Goal: Check status: Check status

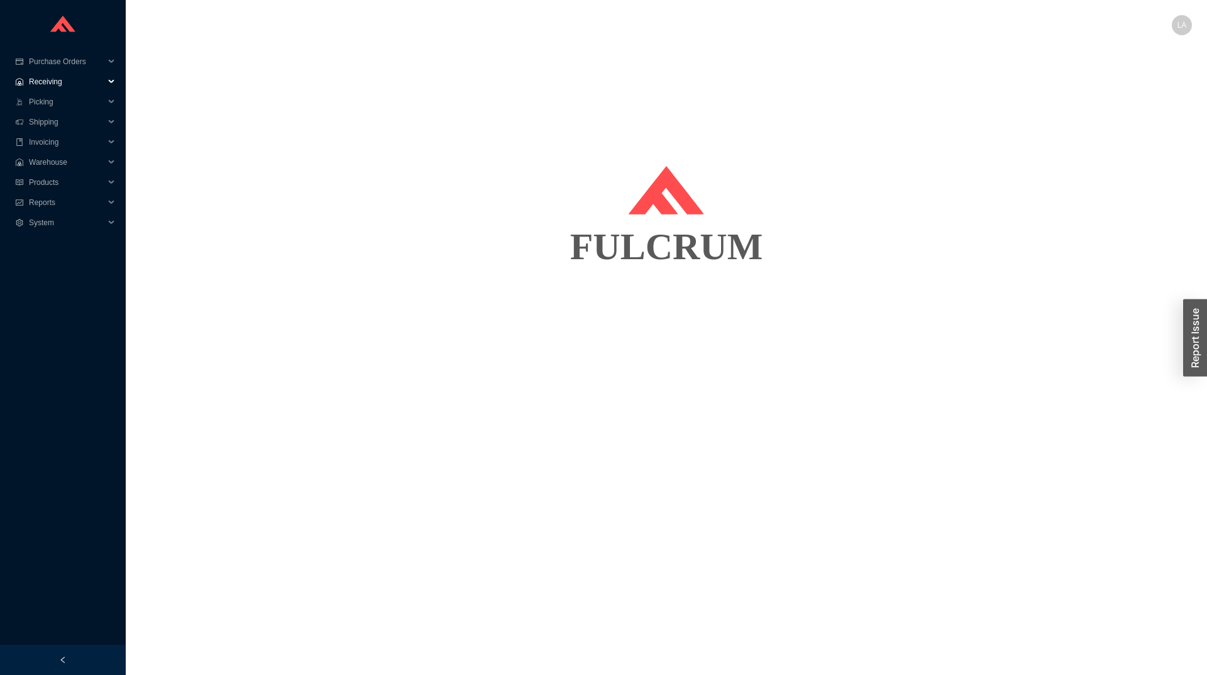
click at [54, 86] on span "Receiving" at bounding box center [66, 82] width 75 height 20
click at [62, 80] on span "Receiving" at bounding box center [66, 82] width 75 height 20
click at [74, 65] on span "Purchase Orders" at bounding box center [66, 62] width 75 height 20
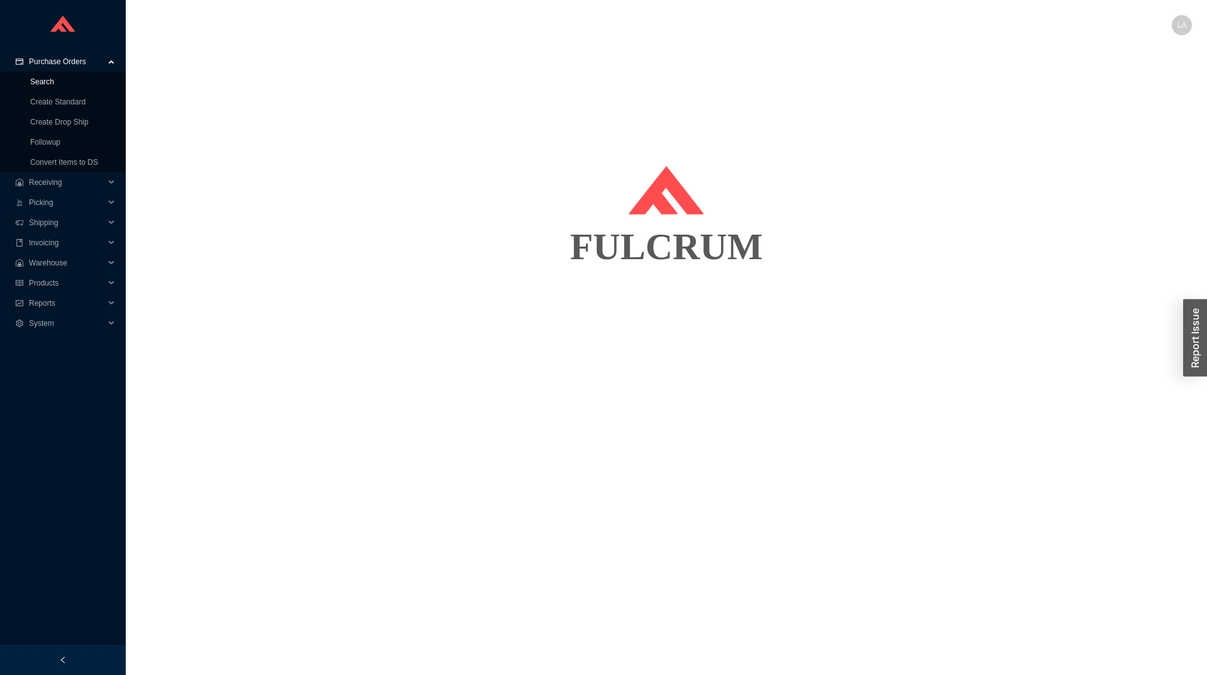
drag, startPoint x: 63, startPoint y: 84, endPoint x: 105, endPoint y: 79, distance: 42.4
click at [54, 84] on link "Search" at bounding box center [42, 81] width 24 height 9
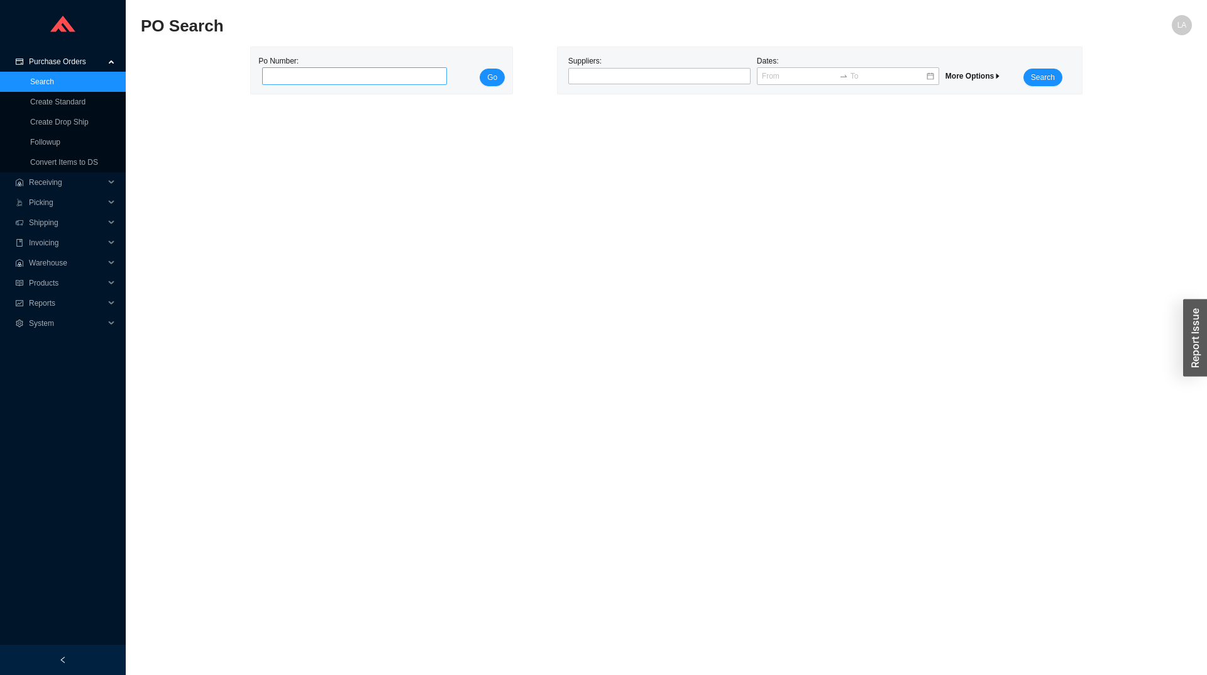
drag, startPoint x: 389, startPoint y: 76, endPoint x: 380, endPoint y: 84, distance: 12.0
click at [387, 82] on input "tel" at bounding box center [354, 76] width 185 height 18
type input "975014"
click at [497, 70] on button "Go" at bounding box center [492, 78] width 25 height 18
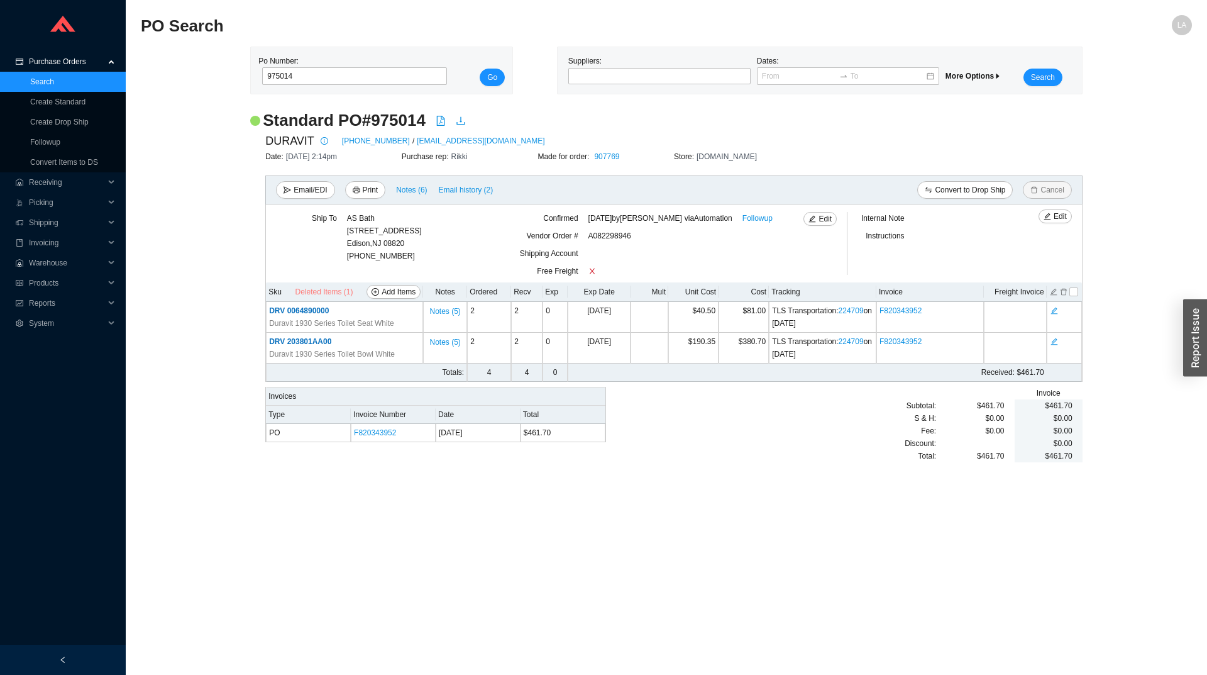
click at [331, 290] on span "Deleted Items (1)" at bounding box center [324, 292] width 58 height 13
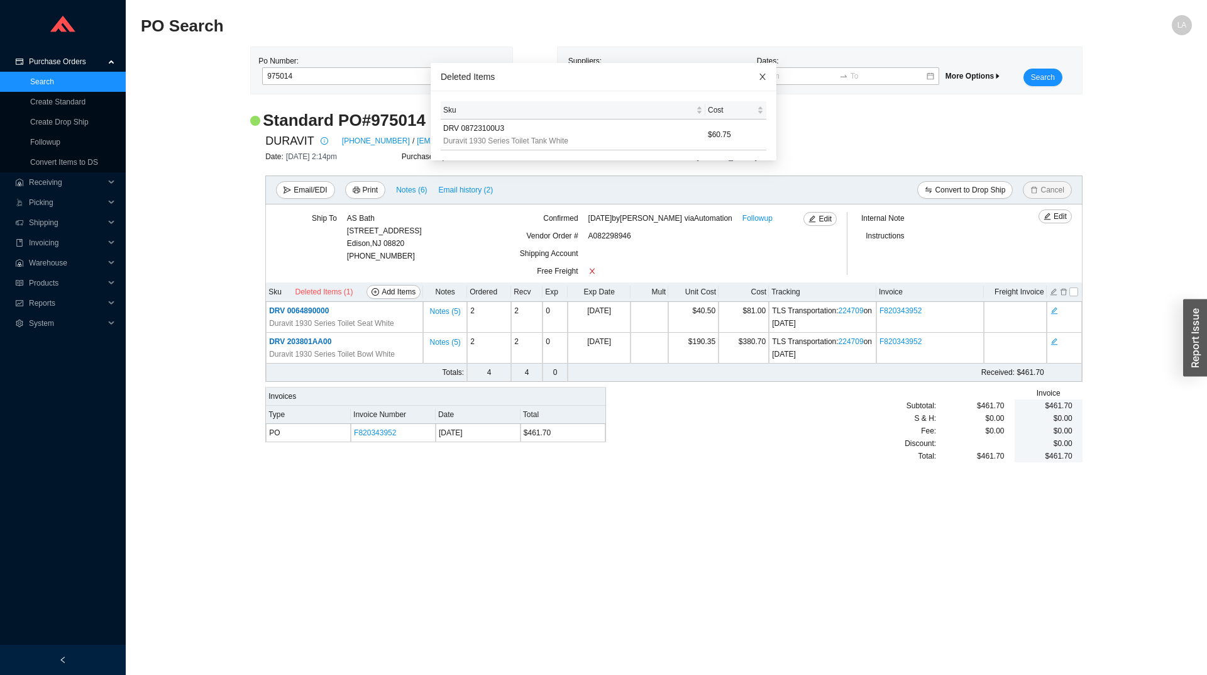
click at [758, 75] on icon "close" at bounding box center [762, 76] width 9 height 9
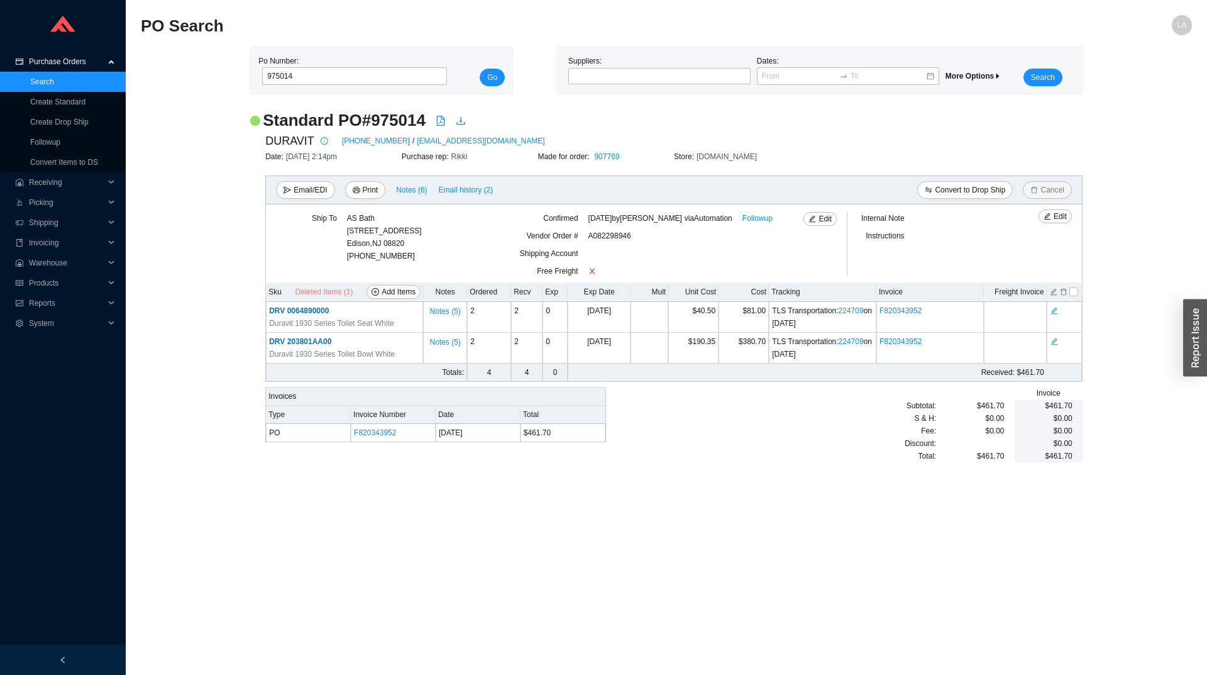
click at [335, 297] on span "Deleted Items (1)" at bounding box center [324, 292] width 58 height 13
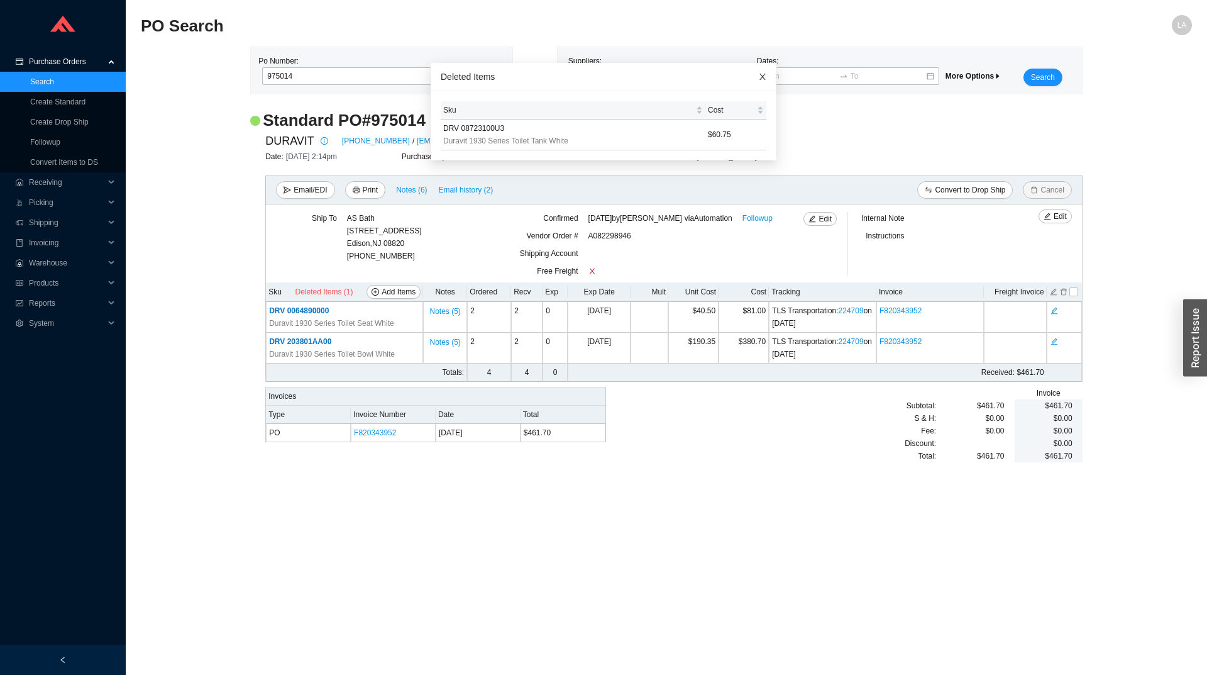
click at [758, 75] on icon "close" at bounding box center [762, 76] width 9 height 9
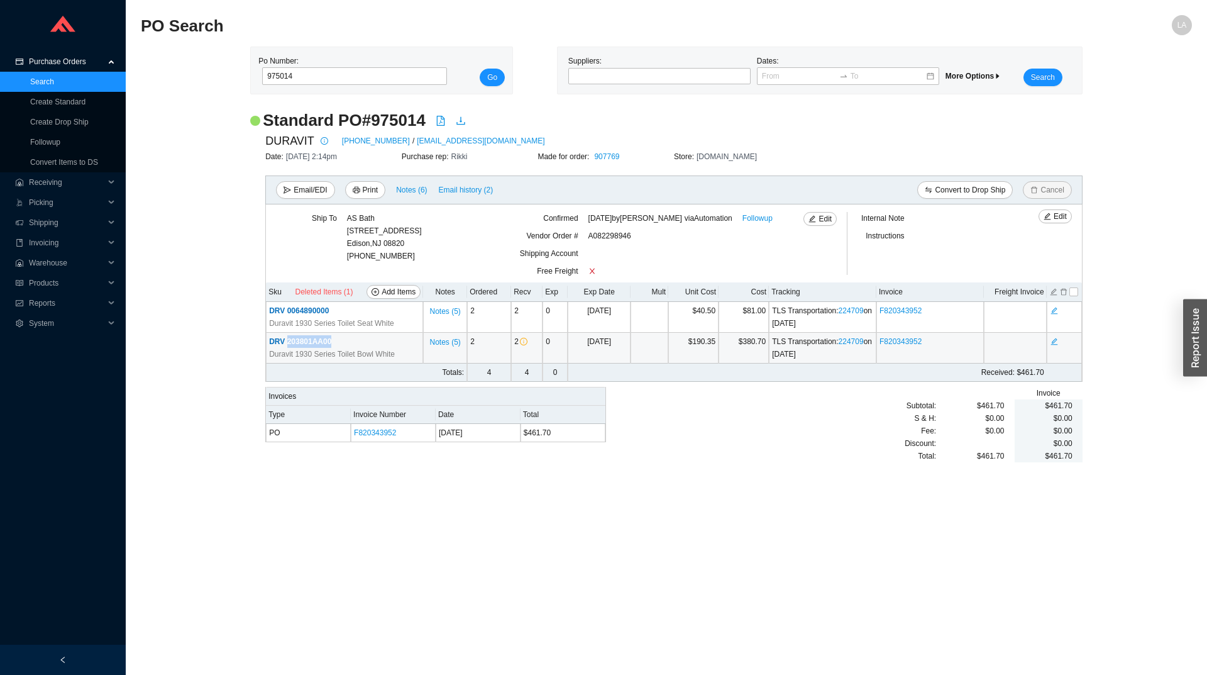
drag, startPoint x: 338, startPoint y: 341, endPoint x: 287, endPoint y: 333, distance: 52.3
click at [287, 333] on td "DRV 203801AA00 Duravit 1930 Series Toilet Bowl White" at bounding box center [344, 348] width 157 height 31
copy span "203801AA00"
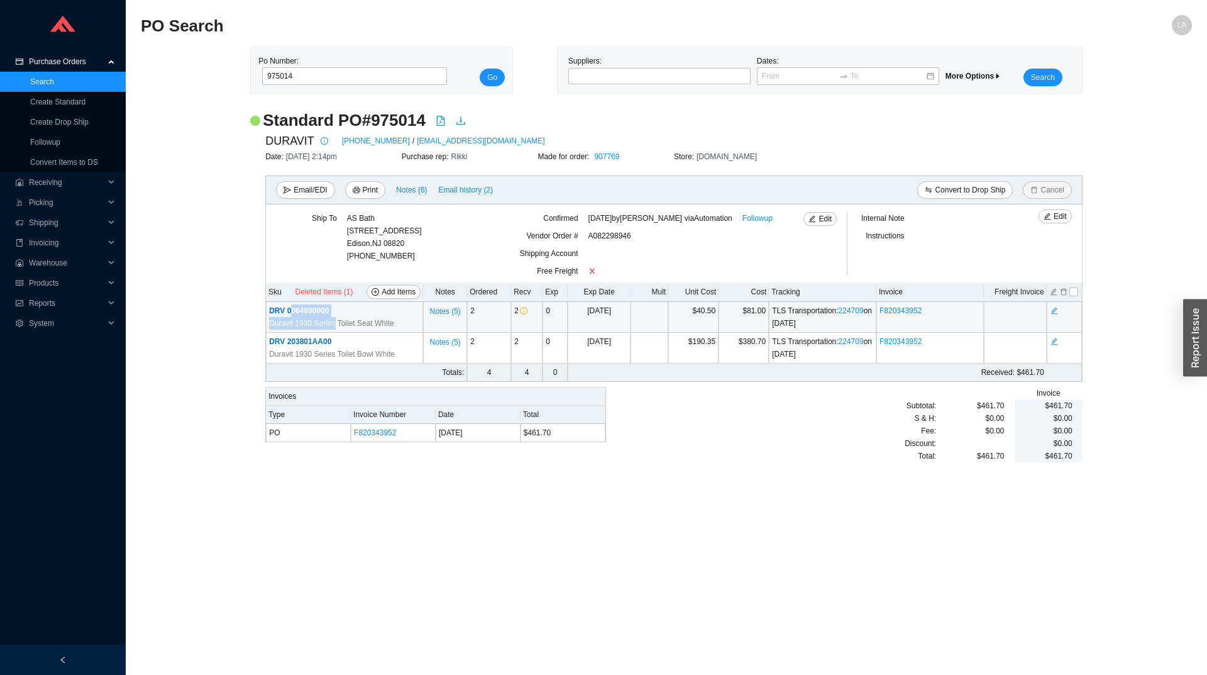
drag, startPoint x: 333, startPoint y: 318, endPoint x: 293, endPoint y: 310, distance: 40.5
click at [293, 310] on td "DRV 0064890000 Duravit 1930 Series Toilet Seat White" at bounding box center [344, 317] width 157 height 31
click at [346, 313] on td "DRV 0064890000 Duravit 1930 Series Toilet Seat White" at bounding box center [344, 317] width 157 height 31
click at [341, 309] on td "DRV 0064890000 Duravit 1930 Series Toilet Seat White" at bounding box center [344, 317] width 157 height 31
copy span "0064890000"
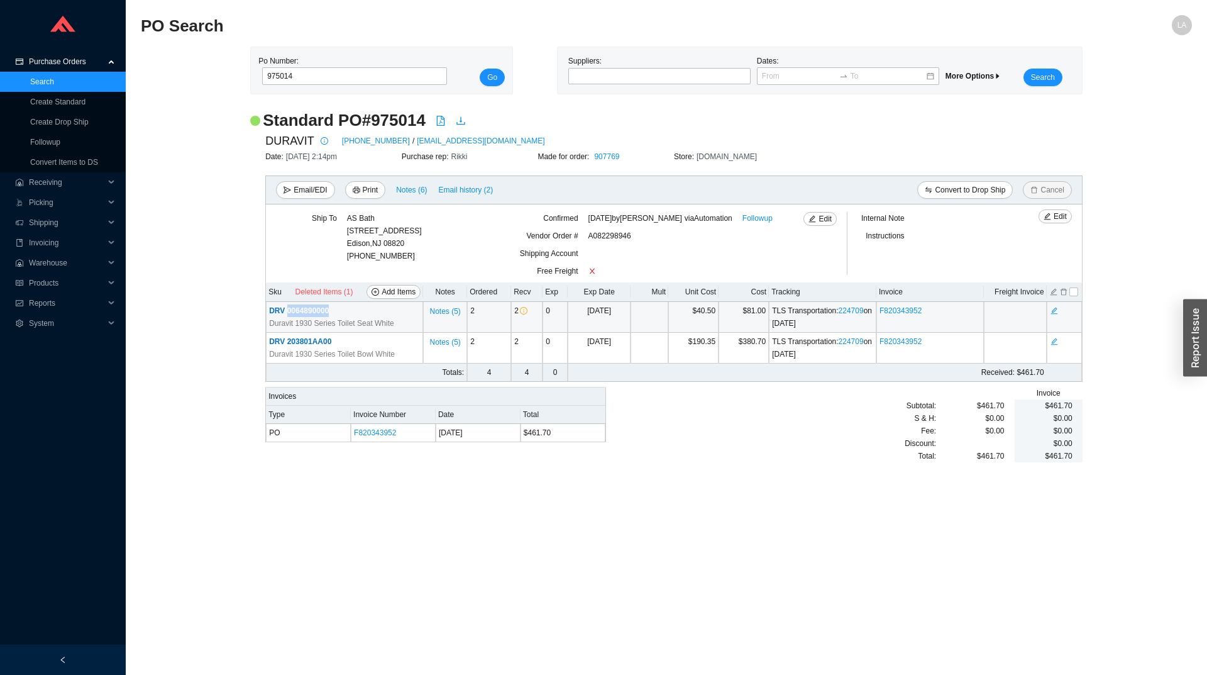
drag, startPoint x: 336, startPoint y: 309, endPoint x: 287, endPoint y: 310, distance: 49.1
click at [287, 310] on td "DRV 0064890000 Duravit 1930 Series Toilet Seat White" at bounding box center [344, 317] width 157 height 31
drag, startPoint x: 343, startPoint y: 339, endPoint x: 288, endPoint y: 342, distance: 54.8
click at [288, 342] on td "DRV 203801AA00 Duravit 1930 Series Toilet Bowl White" at bounding box center [344, 348] width 157 height 31
copy span "203801AA00"
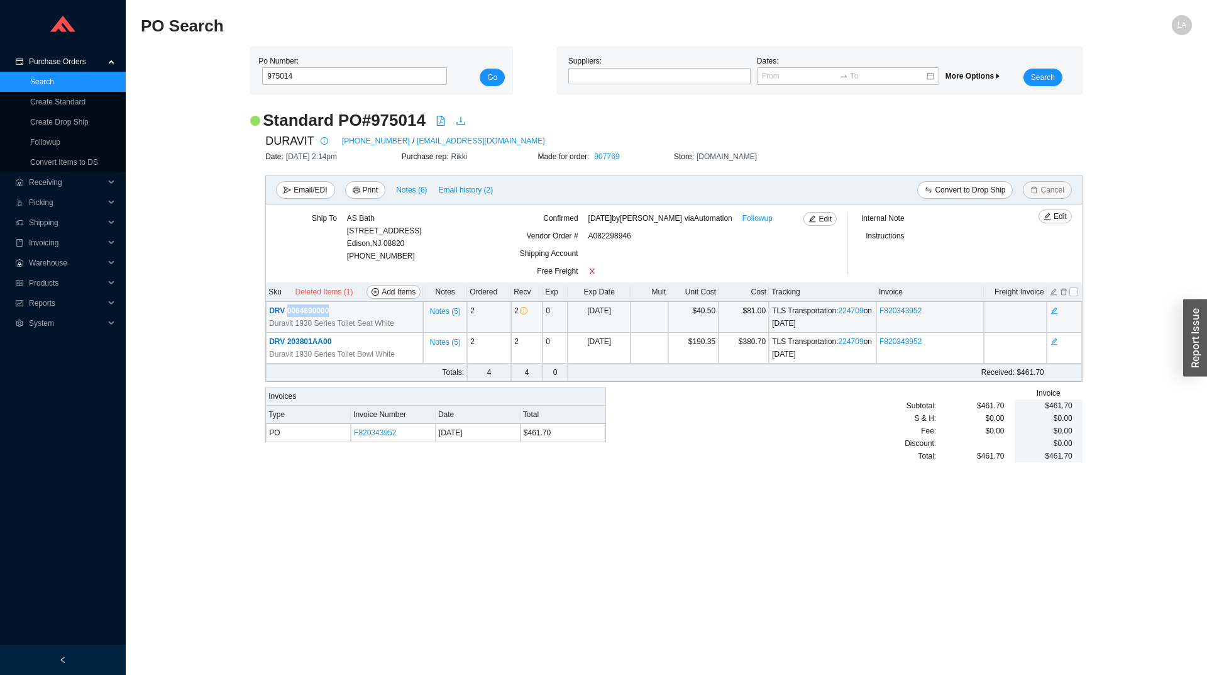
copy span "0064890000"
drag, startPoint x: 336, startPoint y: 316, endPoint x: 288, endPoint y: 308, distance: 49.1
click at [288, 308] on td "DRV 0064890000 Duravit 1930 Series Toilet Seat White" at bounding box center [344, 317] width 157 height 31
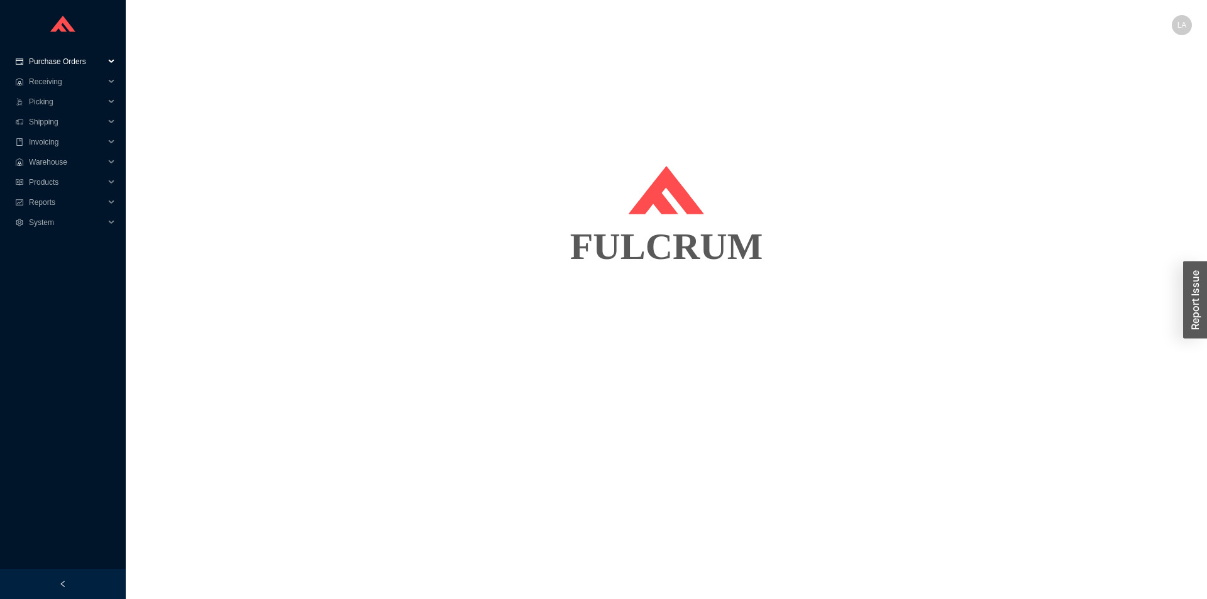
click at [55, 61] on span "Purchase Orders" at bounding box center [66, 62] width 75 height 20
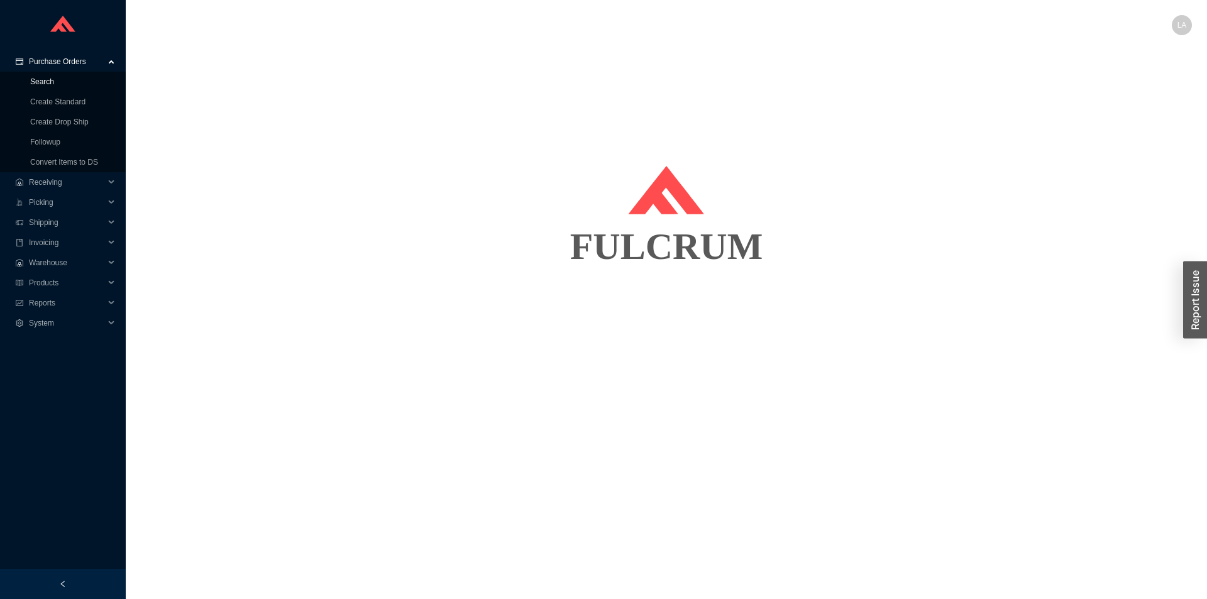
click at [54, 77] on link "Search" at bounding box center [42, 81] width 24 height 9
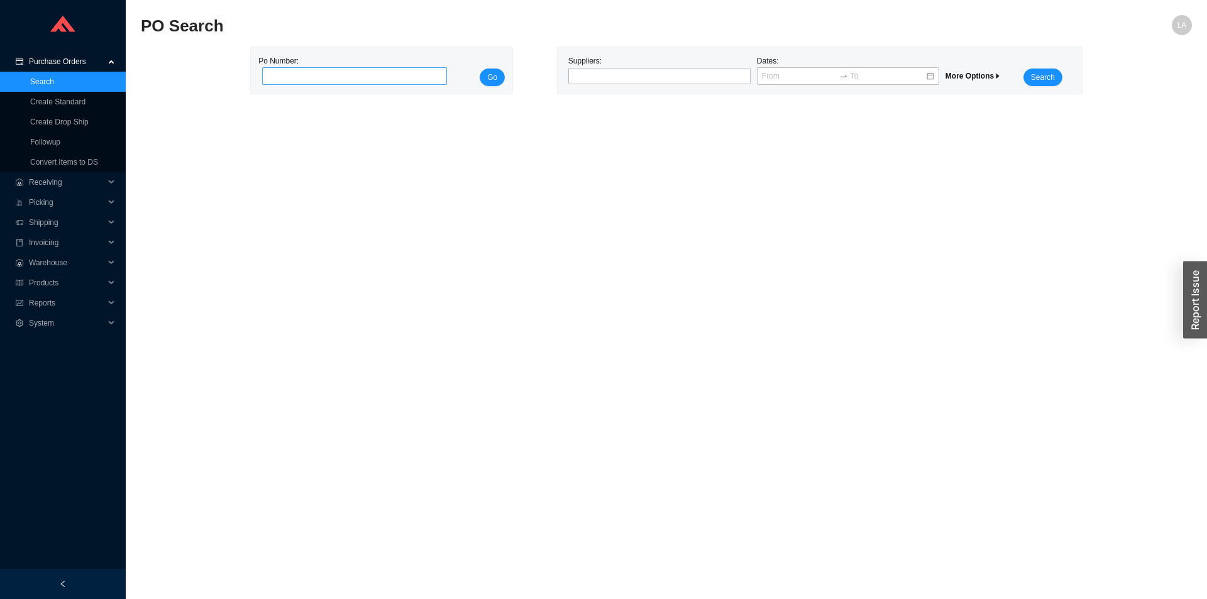
click at [334, 74] on input "tel" at bounding box center [354, 76] width 185 height 18
type input "975014"
click at [491, 75] on span "Go" at bounding box center [492, 77] width 10 height 13
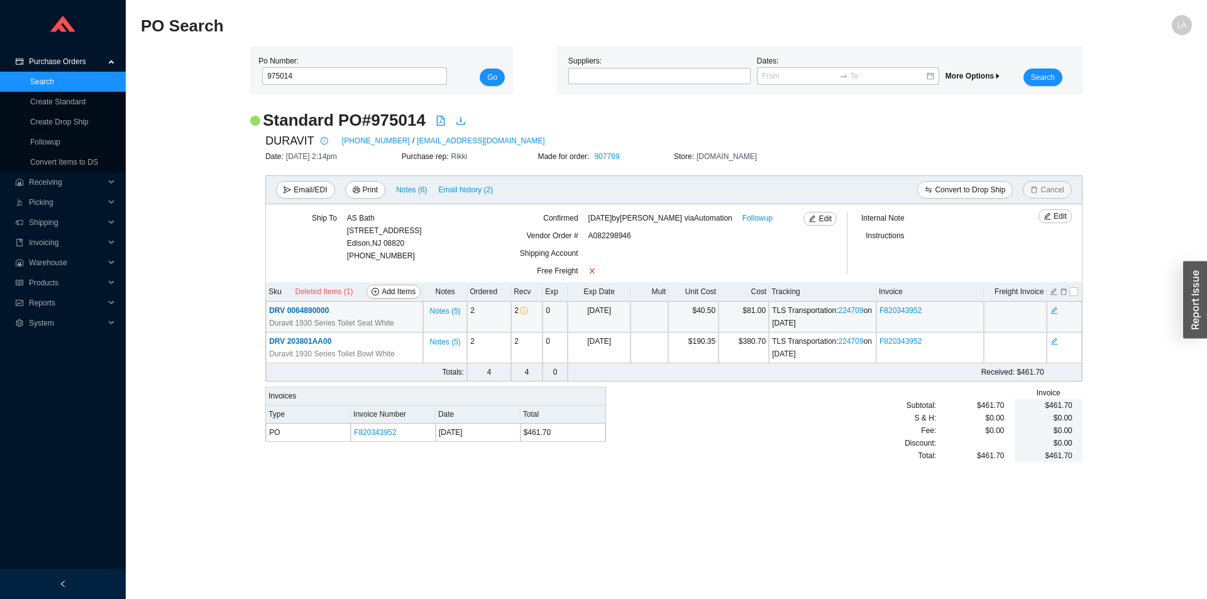
click at [312, 309] on span "DRV 0064890000" at bounding box center [299, 310] width 60 height 9
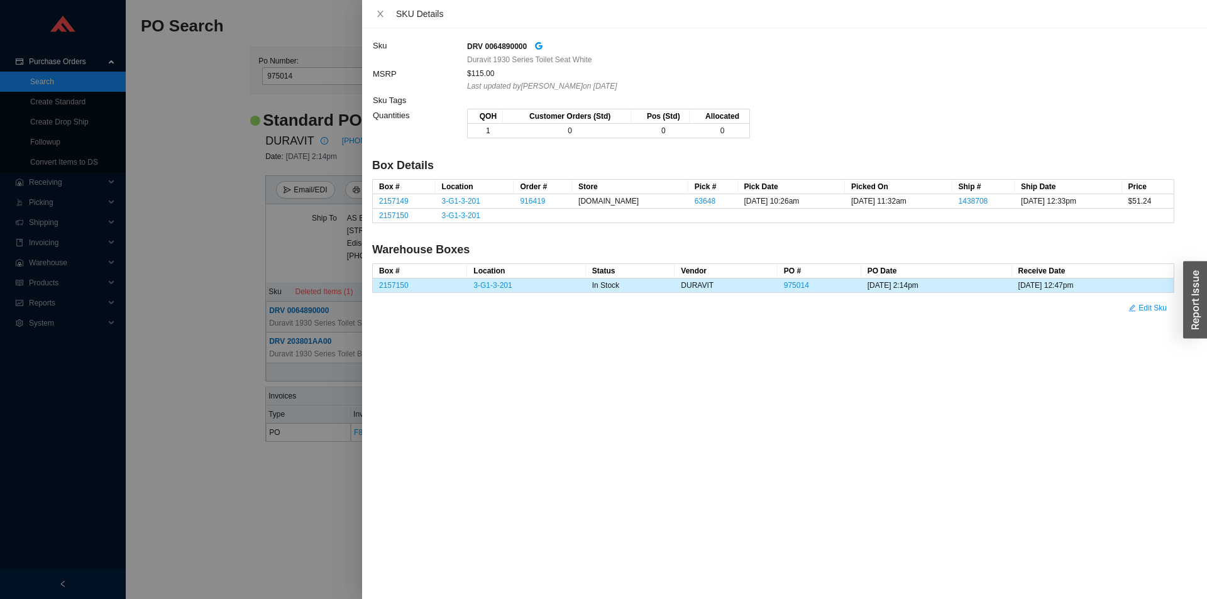
click at [210, 329] on div at bounding box center [603, 299] width 1207 height 599
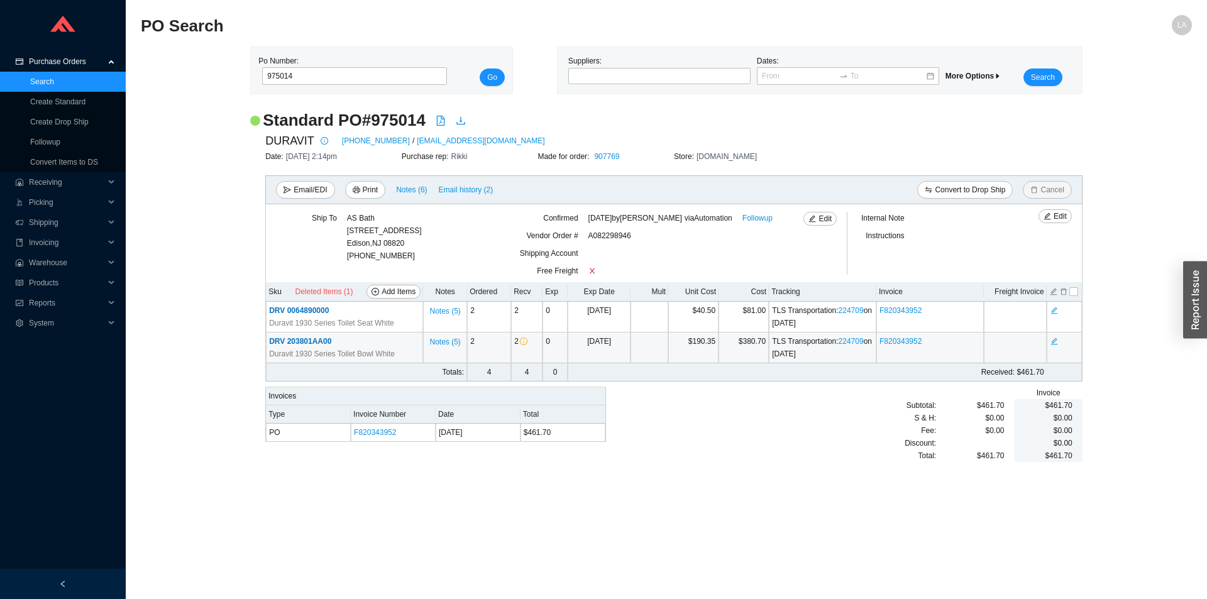
click at [322, 340] on span "DRV 203801AA00" at bounding box center [300, 341] width 62 height 9
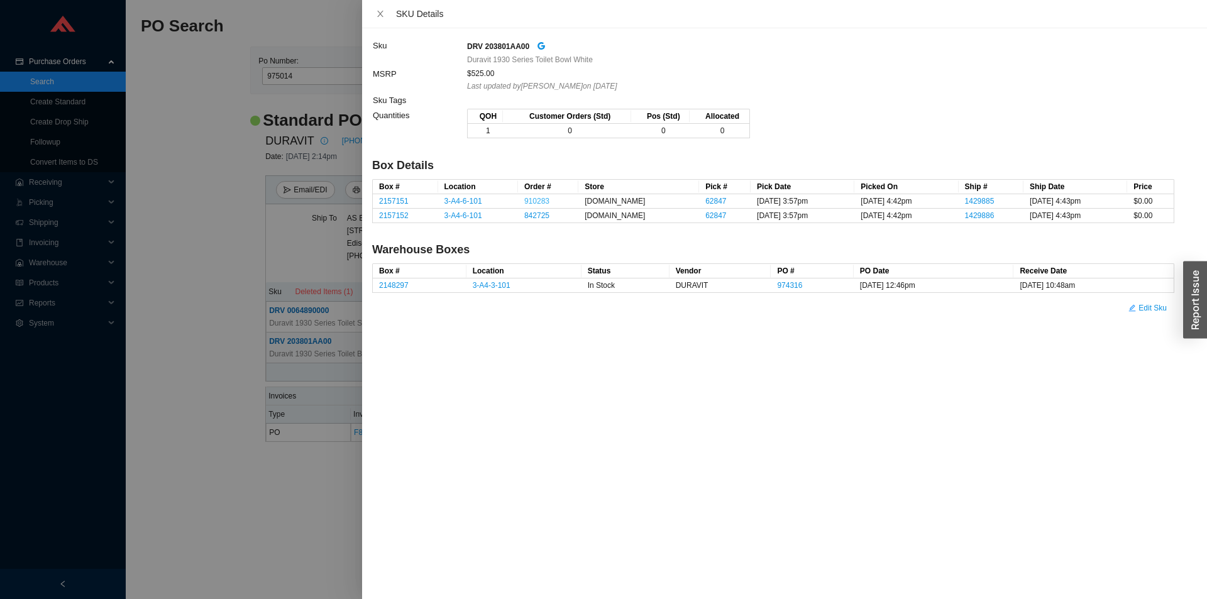
click at [541, 203] on link "910283" at bounding box center [536, 201] width 25 height 9
click at [179, 142] on div at bounding box center [603, 299] width 1207 height 599
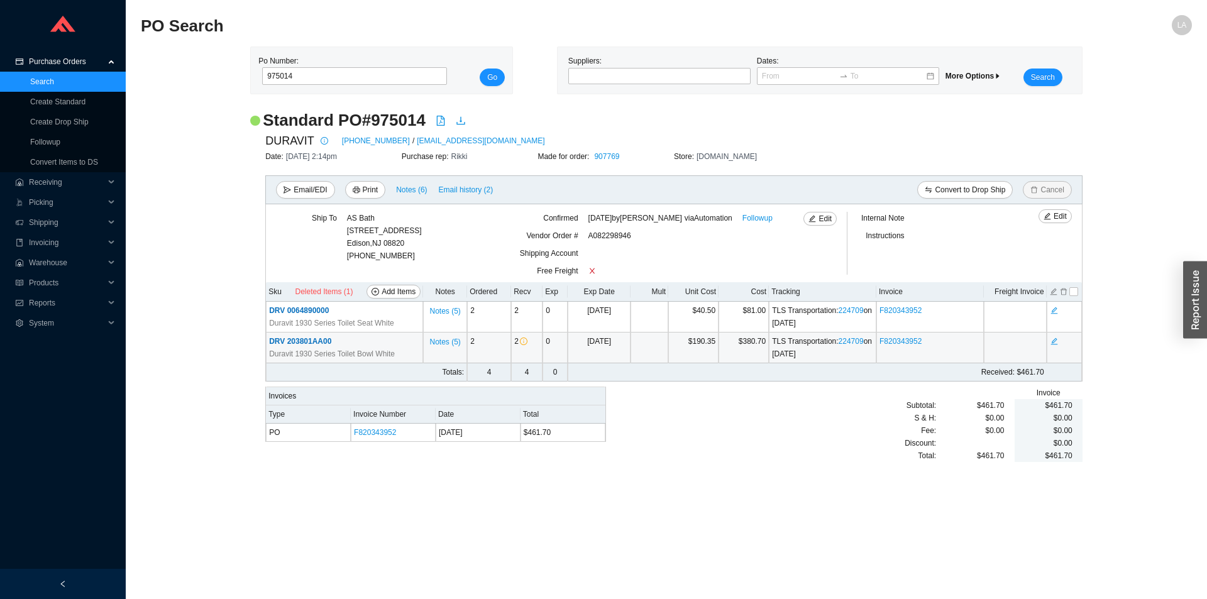
click at [320, 341] on span "DRV 203801AA00" at bounding box center [300, 341] width 62 height 9
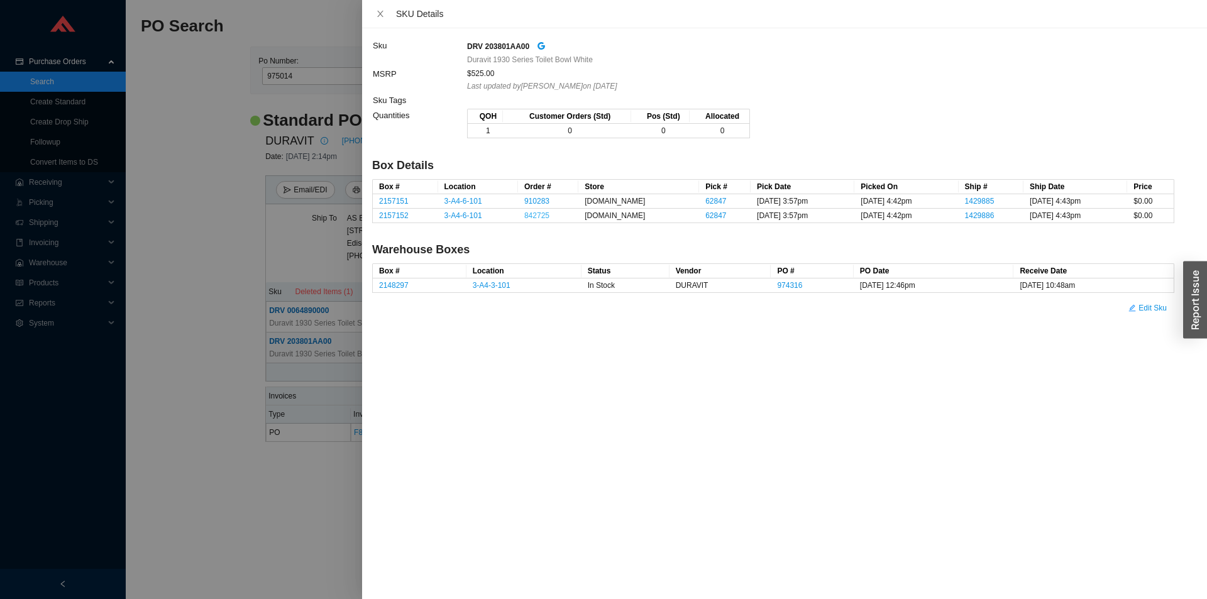
click at [546, 213] on link "842725" at bounding box center [536, 215] width 25 height 9
click at [202, 292] on div at bounding box center [603, 299] width 1207 height 599
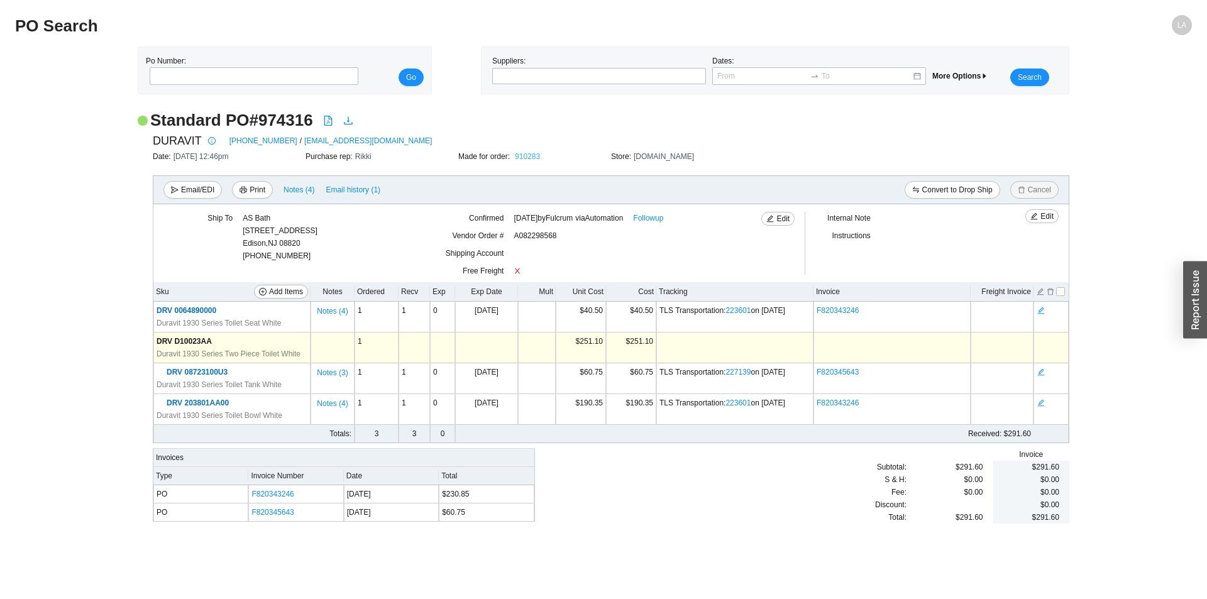
click at [532, 157] on link "910283" at bounding box center [527, 156] width 25 height 9
